Goal: Find specific page/section

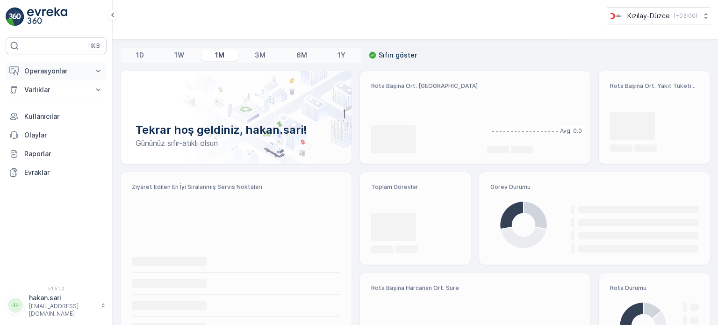
click at [44, 72] on p "Operasyonlar" at bounding box center [56, 70] width 64 height 9
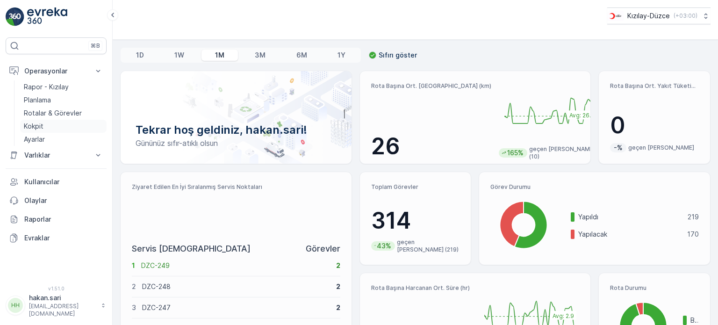
click at [38, 128] on p "Kokpit" at bounding box center [34, 125] width 20 height 9
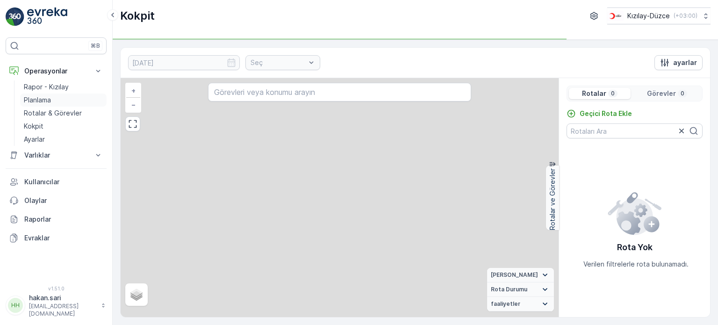
click at [37, 100] on p "Planlama" at bounding box center [37, 99] width 27 height 9
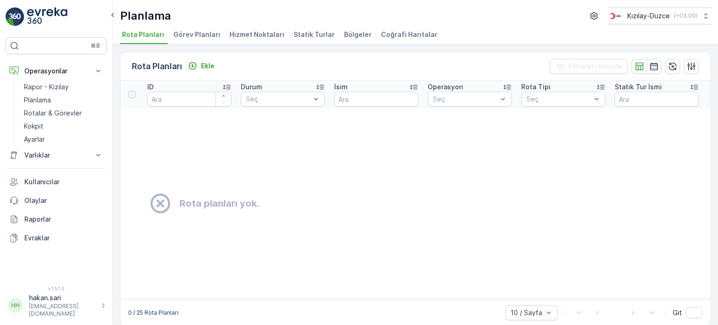
drag, startPoint x: 346, startPoint y: 34, endPoint x: 329, endPoint y: 39, distance: 17.5
click at [346, 35] on span "Bölgeler" at bounding box center [358, 34] width 28 height 9
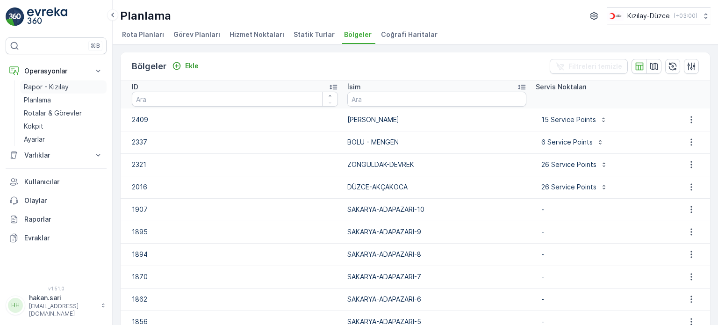
click at [53, 86] on p "Rapor - Kızılay" at bounding box center [46, 86] width 45 height 9
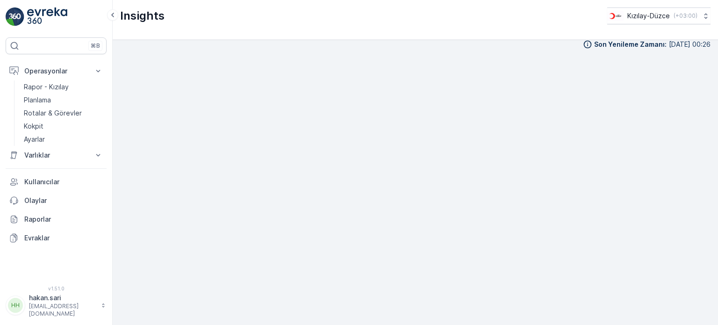
scroll to position [9, 0]
